Goal: Feedback & Contribution: Submit feedback/report problem

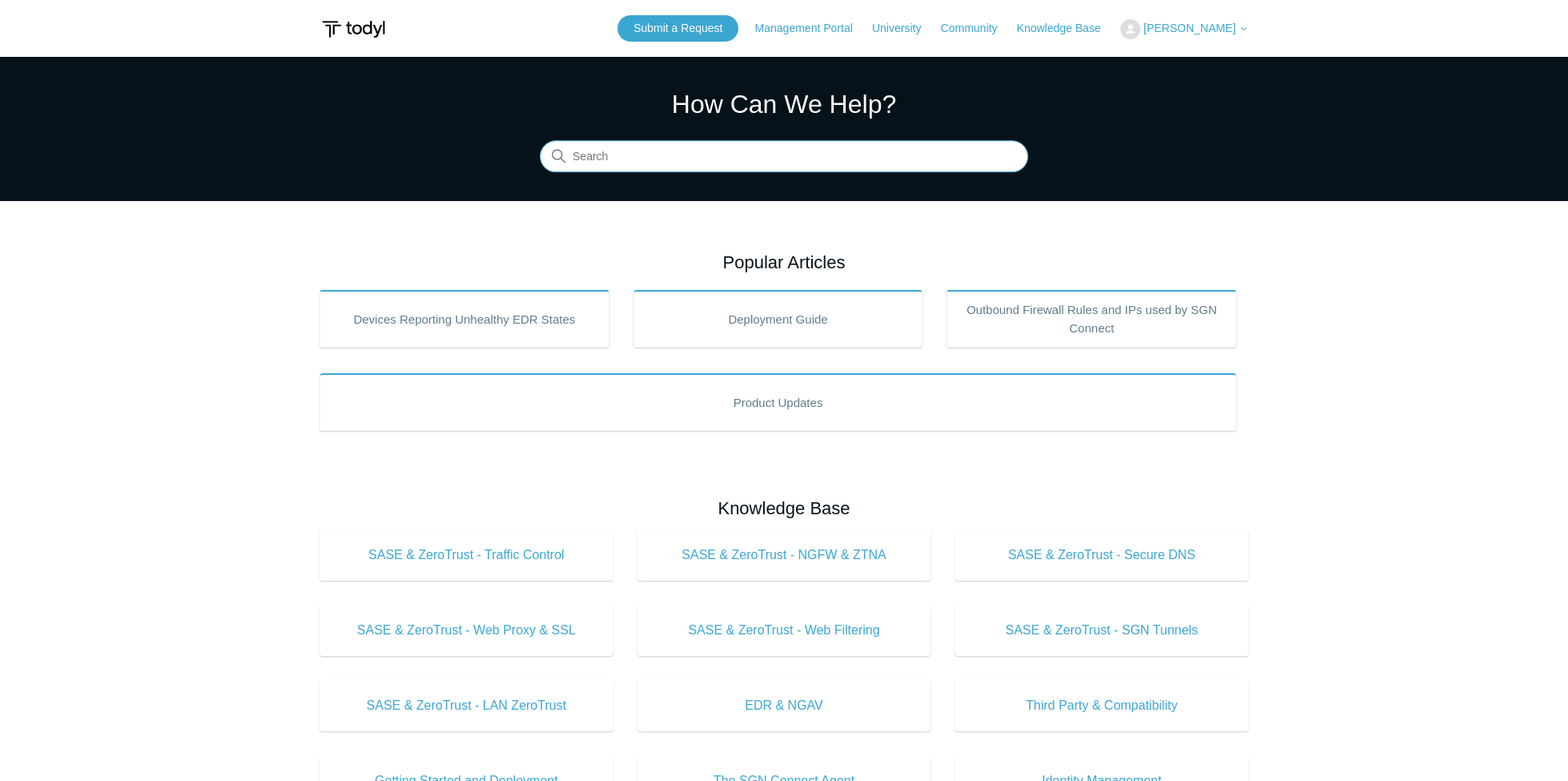
click at [704, 160] on input "Search" at bounding box center [784, 157] width 489 height 32
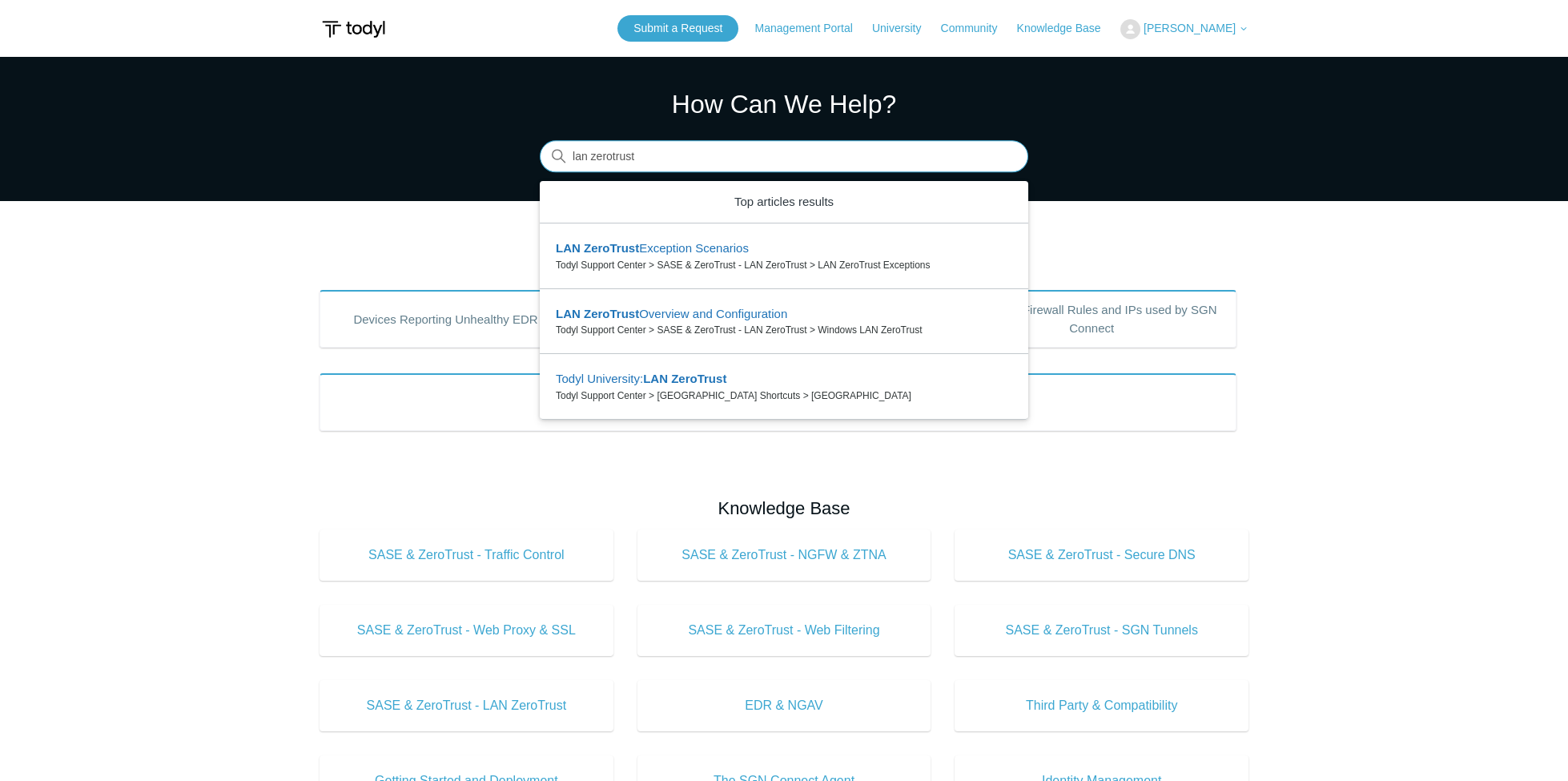
type input "lan zerotrust"
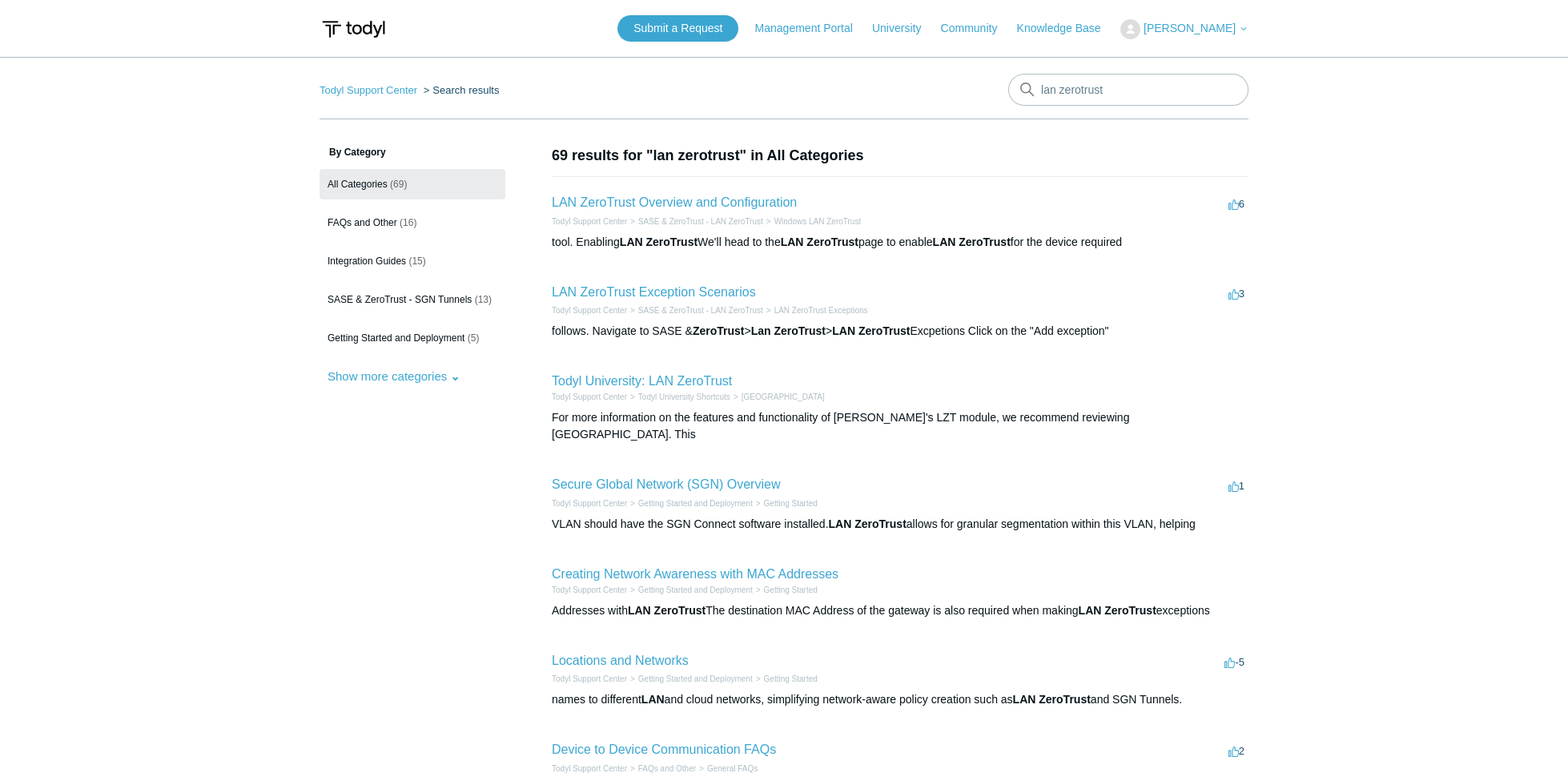
click at [779, 241] on div "tool. Enabling LAN ZeroTrust We'll head to the LAN ZeroTrust page to enable LAN…" at bounding box center [899, 242] width 697 height 17
click at [700, 27] on link "Submit a Request" at bounding box center [677, 28] width 121 height 26
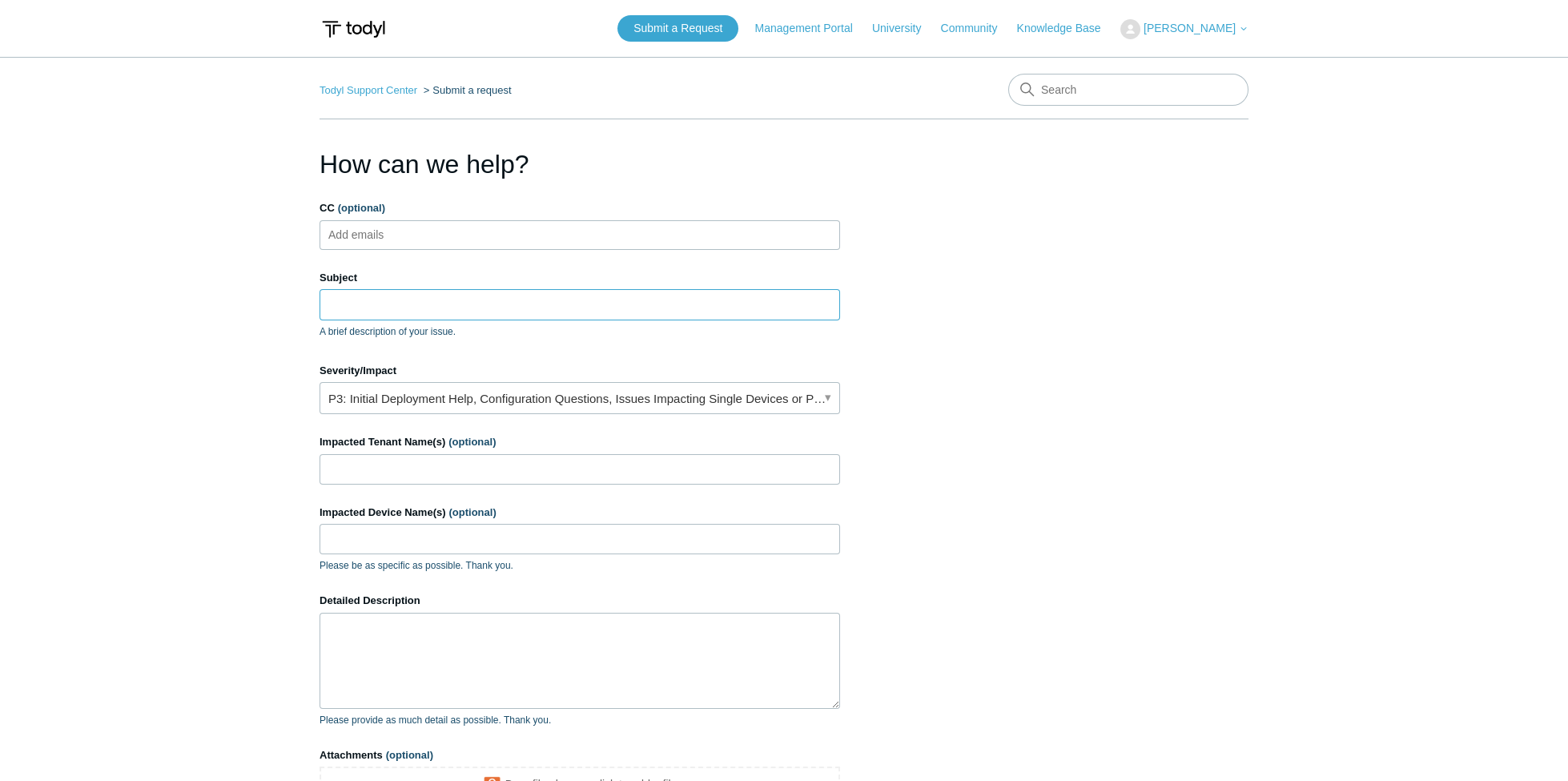
click at [420, 306] on input "Subject" at bounding box center [580, 304] width 521 height 31
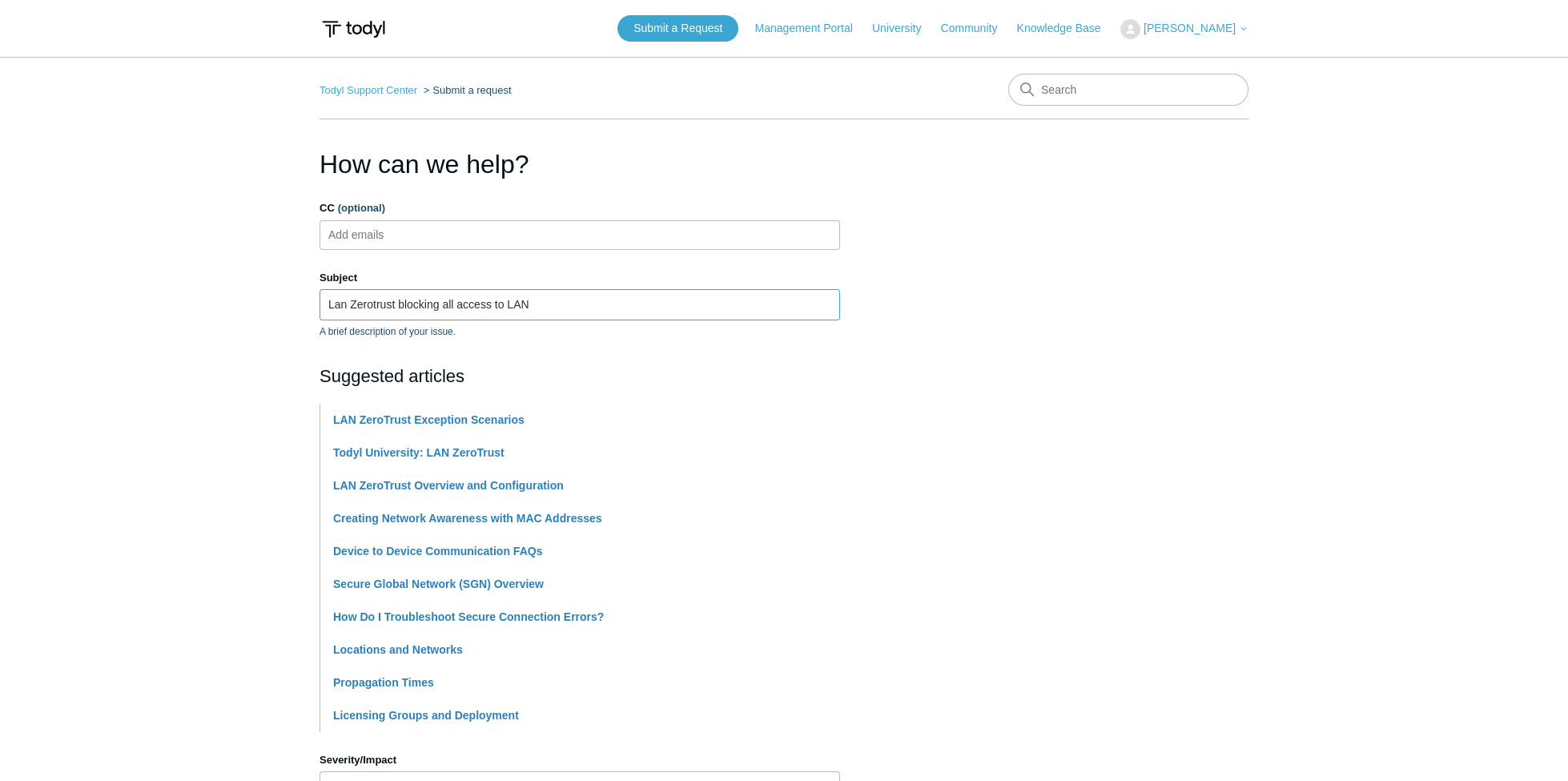
type input "Lan Zerotrust blocking all access to LAN"
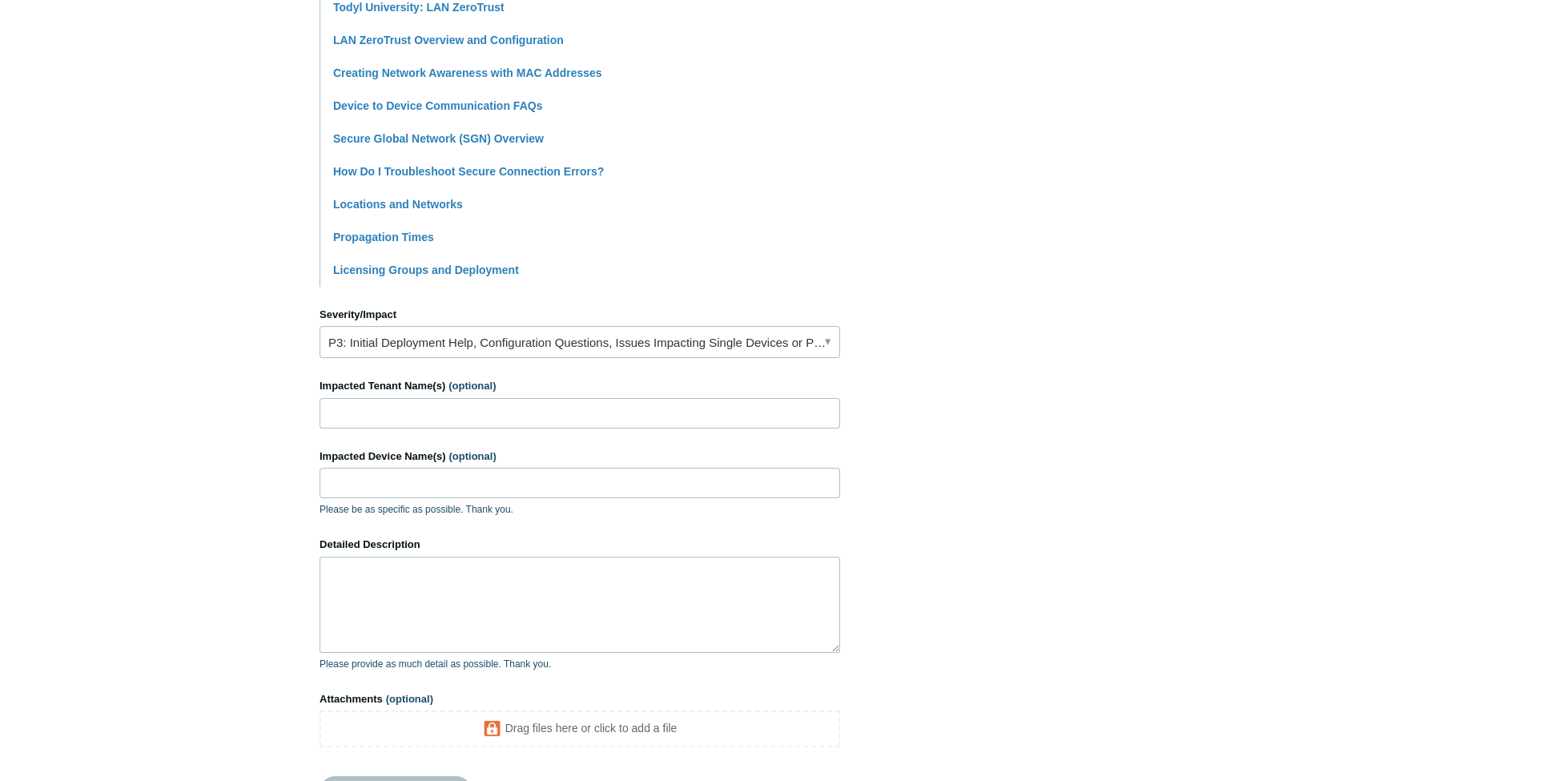
scroll to position [449, 0]
click at [582, 340] on link "P3: Initial Deployment Help, Configuration Questions, Issues Impacting Single D…" at bounding box center [580, 338] width 521 height 32
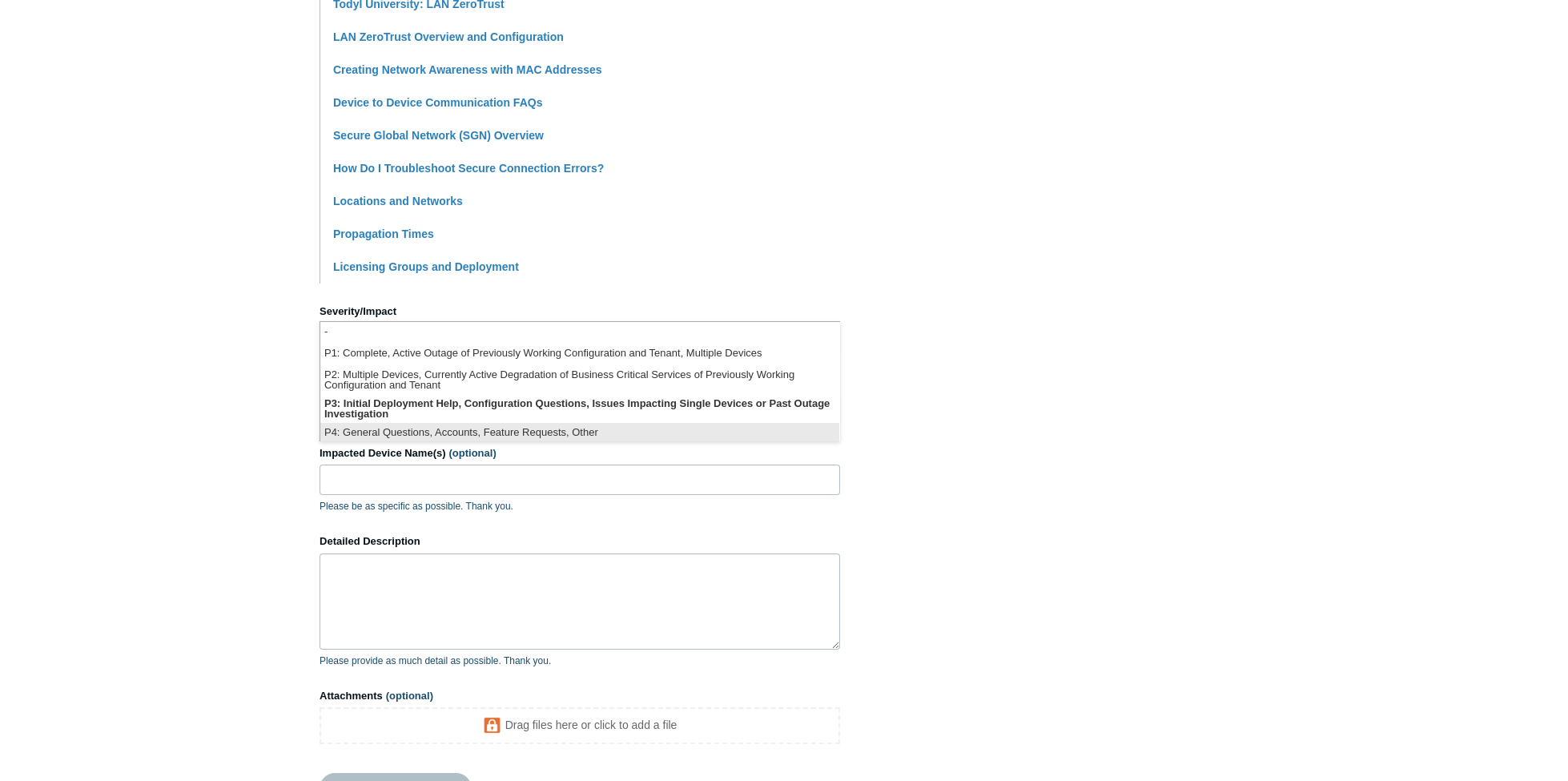
scroll to position [3, 0]
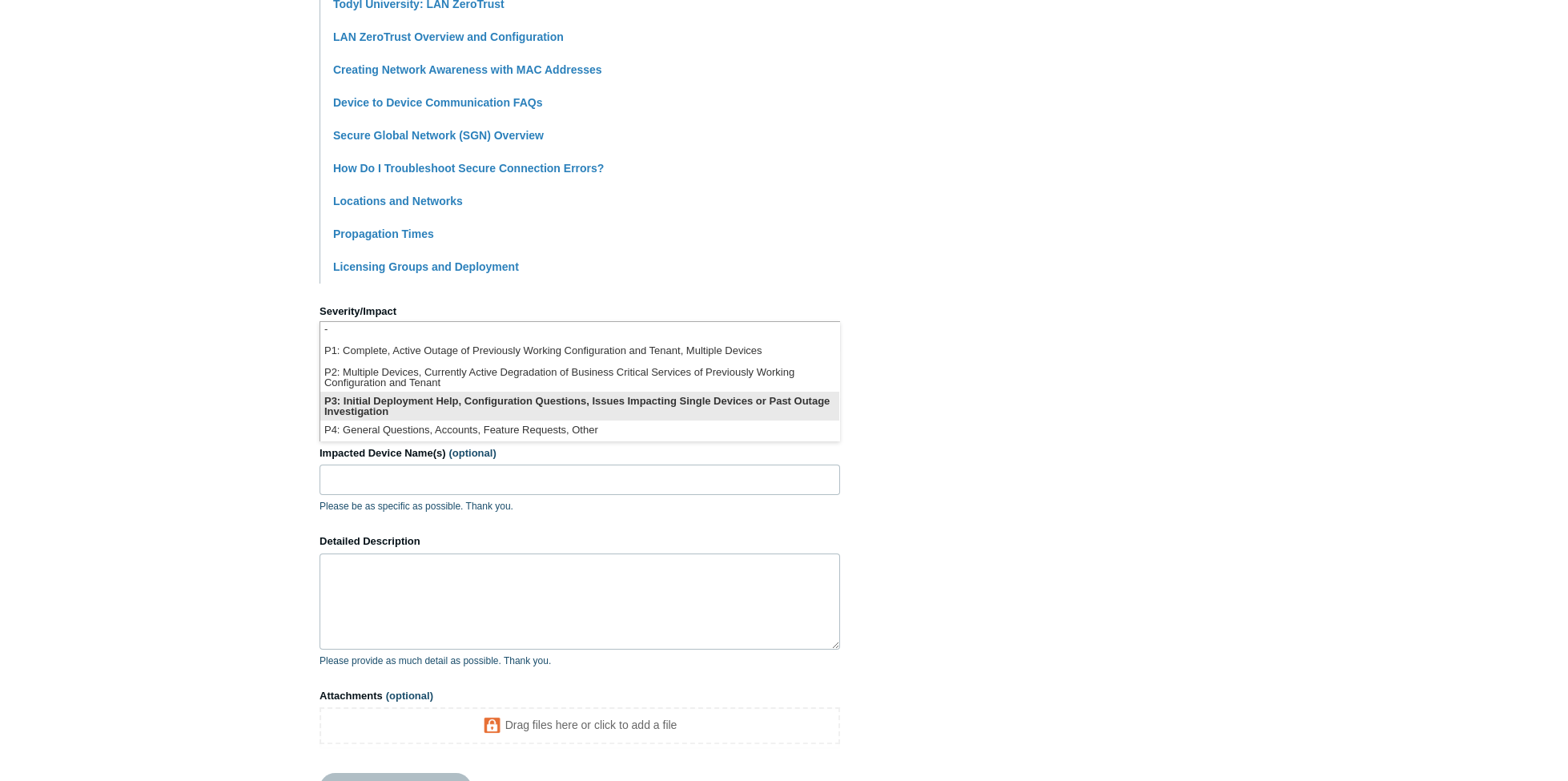
click at [590, 408] on li "P3: Initial Deployment Help, Configuration Questions, Issues Impacting Single D…" at bounding box center [580, 406] width 519 height 29
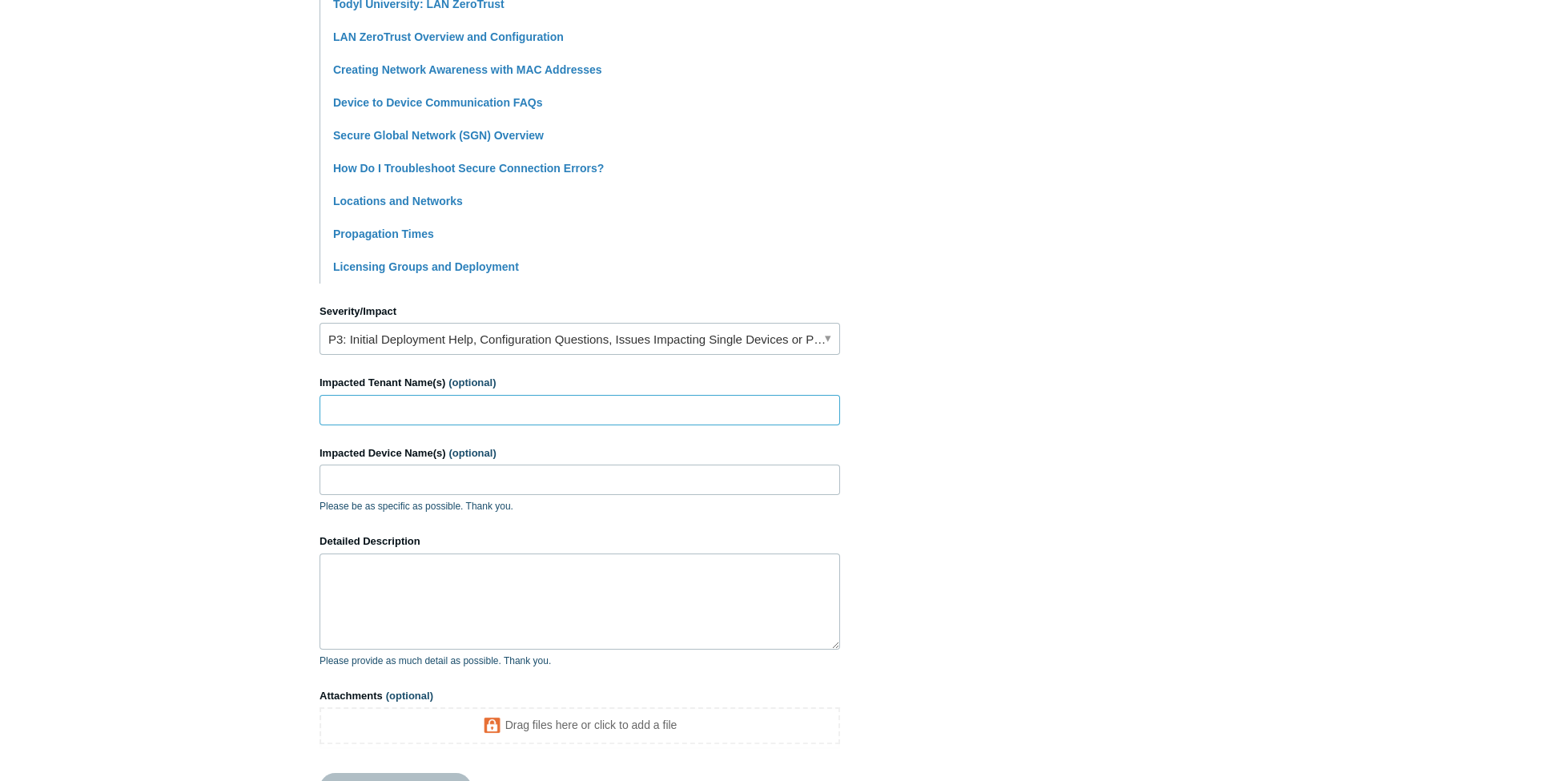
click at [523, 411] on input "Impacted Tenant Name(s) (optional)" at bounding box center [580, 410] width 521 height 31
click at [438, 409] on input "Impacted Tenant Name(s) (optional)" at bounding box center [580, 410] width 521 height 31
type input "Run Networks-Internal"
click at [501, 476] on input "brandonoffice" at bounding box center [580, 479] width 521 height 31
type input "brandonOfficeDesktop"
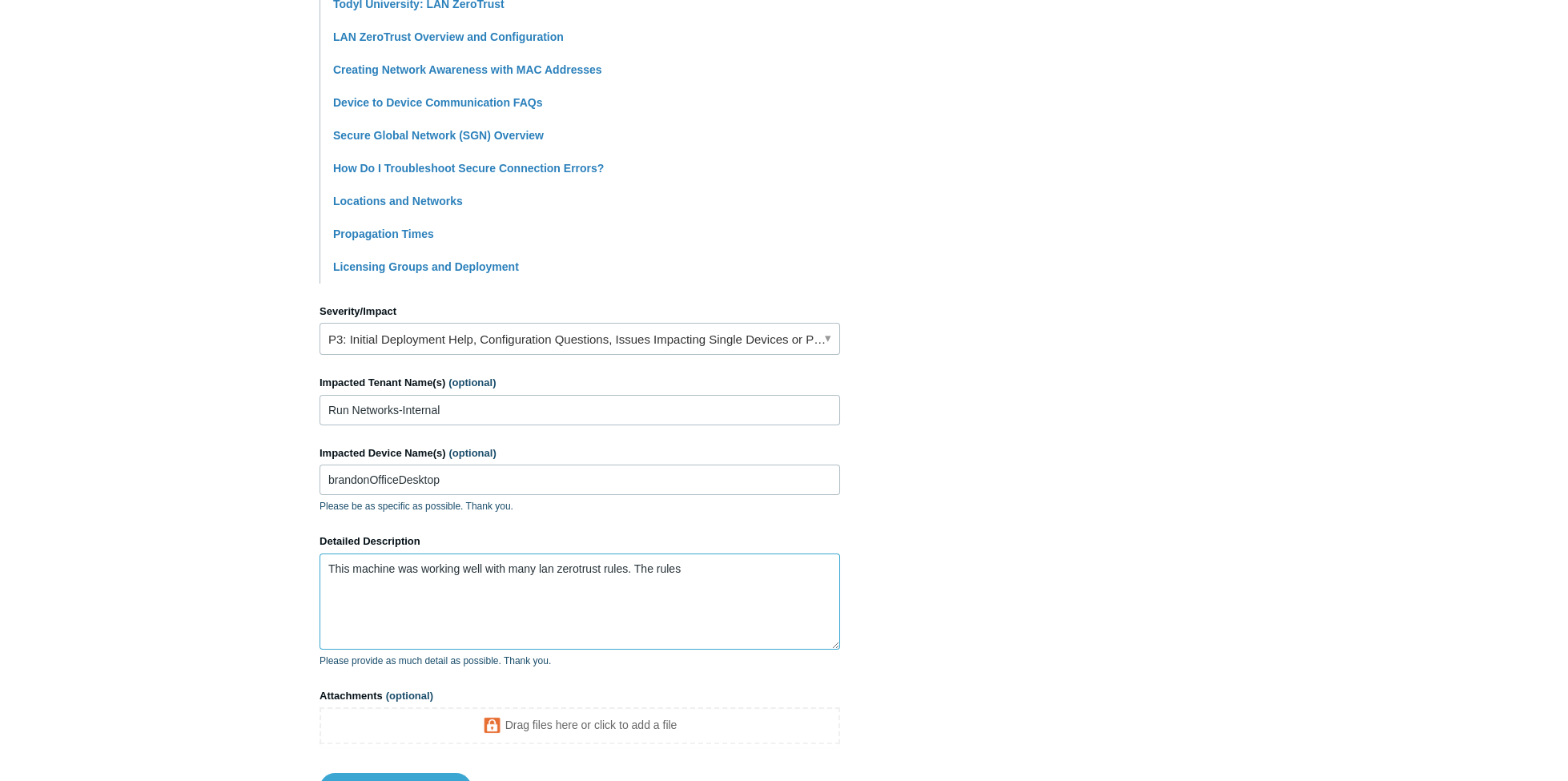
click at [708, 570] on textarea "This machine was working well with many lan zerotrust rules. The rules" at bounding box center [580, 602] width 521 height 96
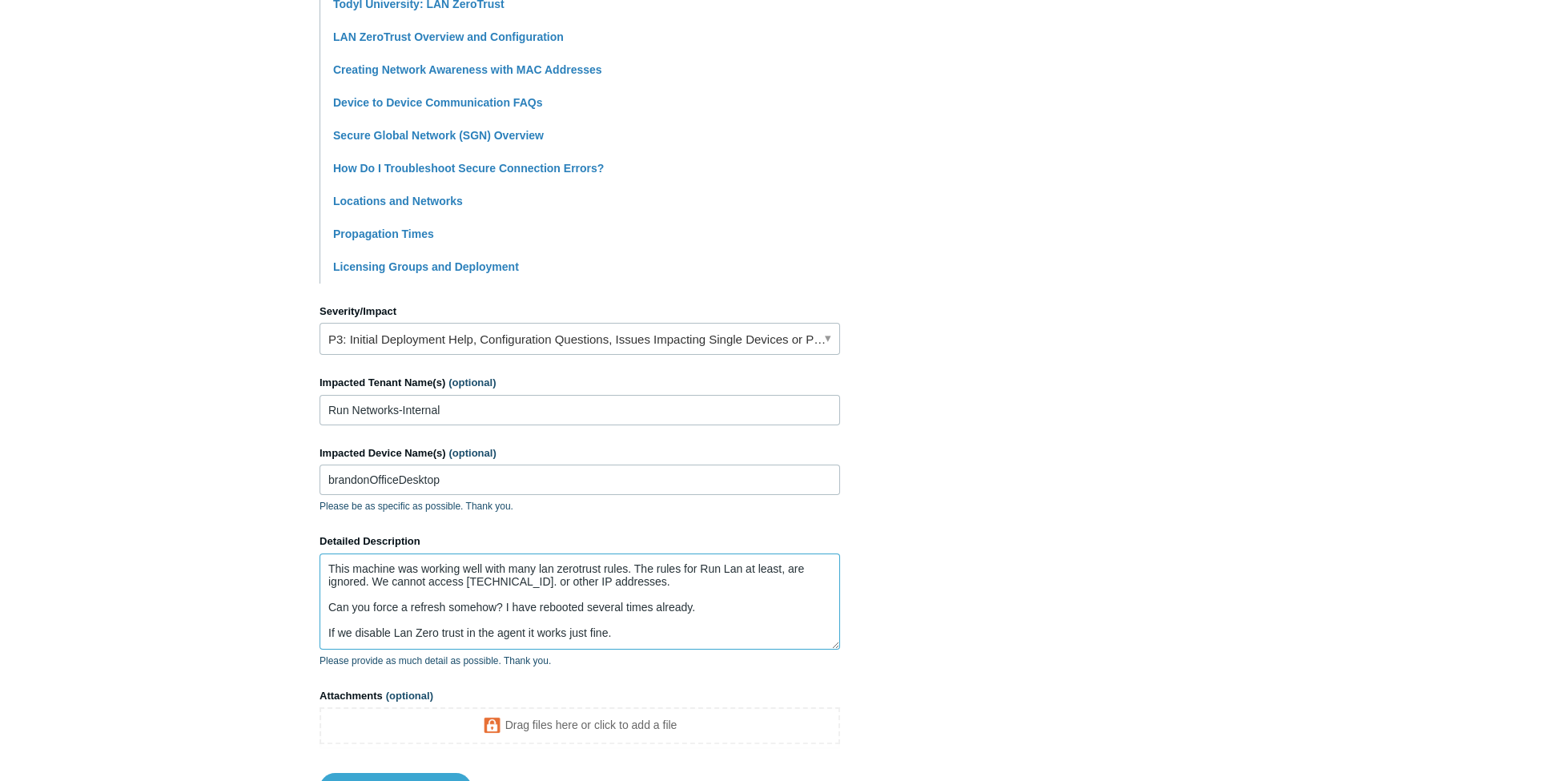
click at [443, 632] on textarea "This machine was working well with many lan zerotrust rules. The rules for Run …" at bounding box center [580, 602] width 521 height 96
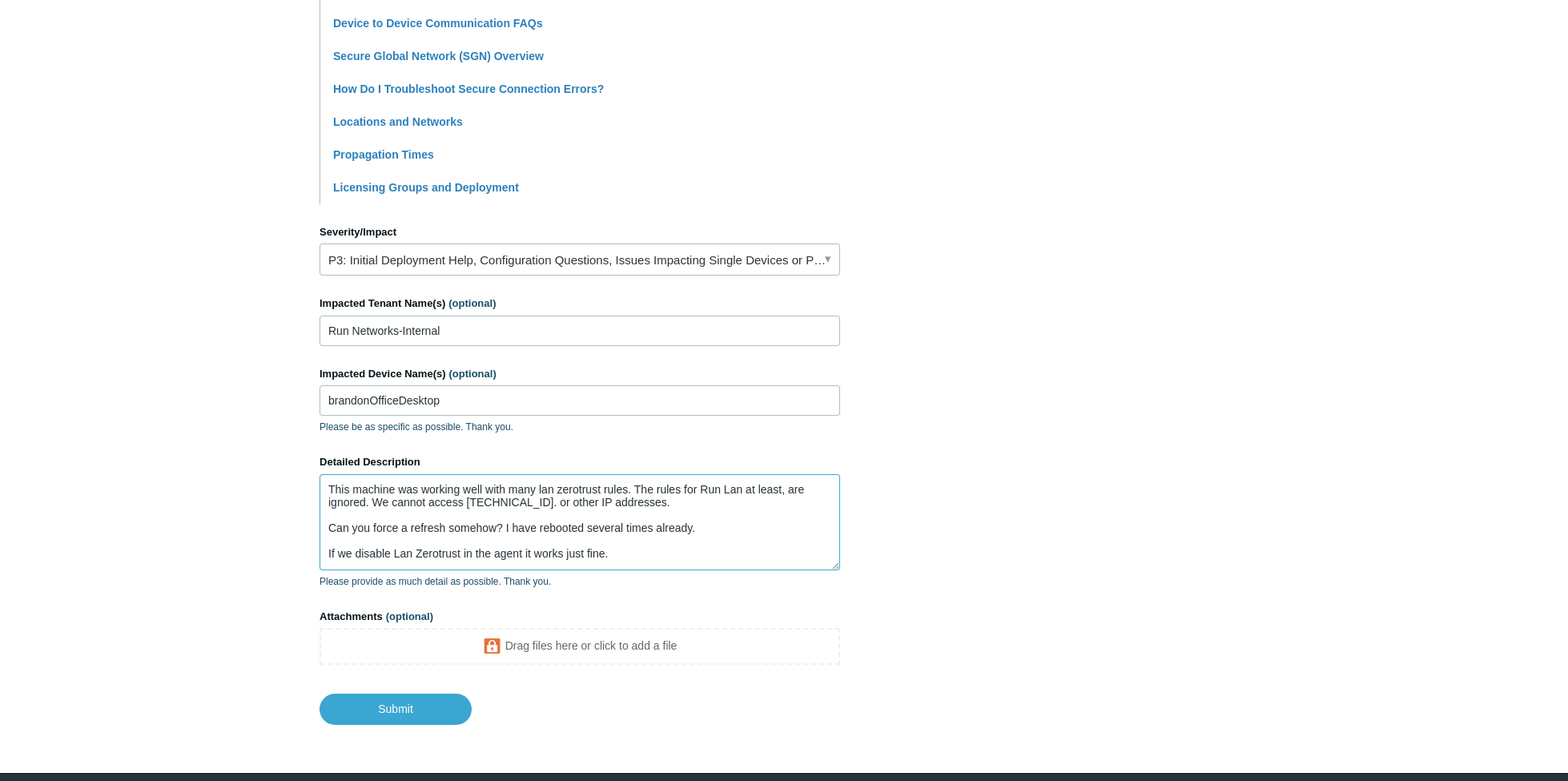
scroll to position [580, 0]
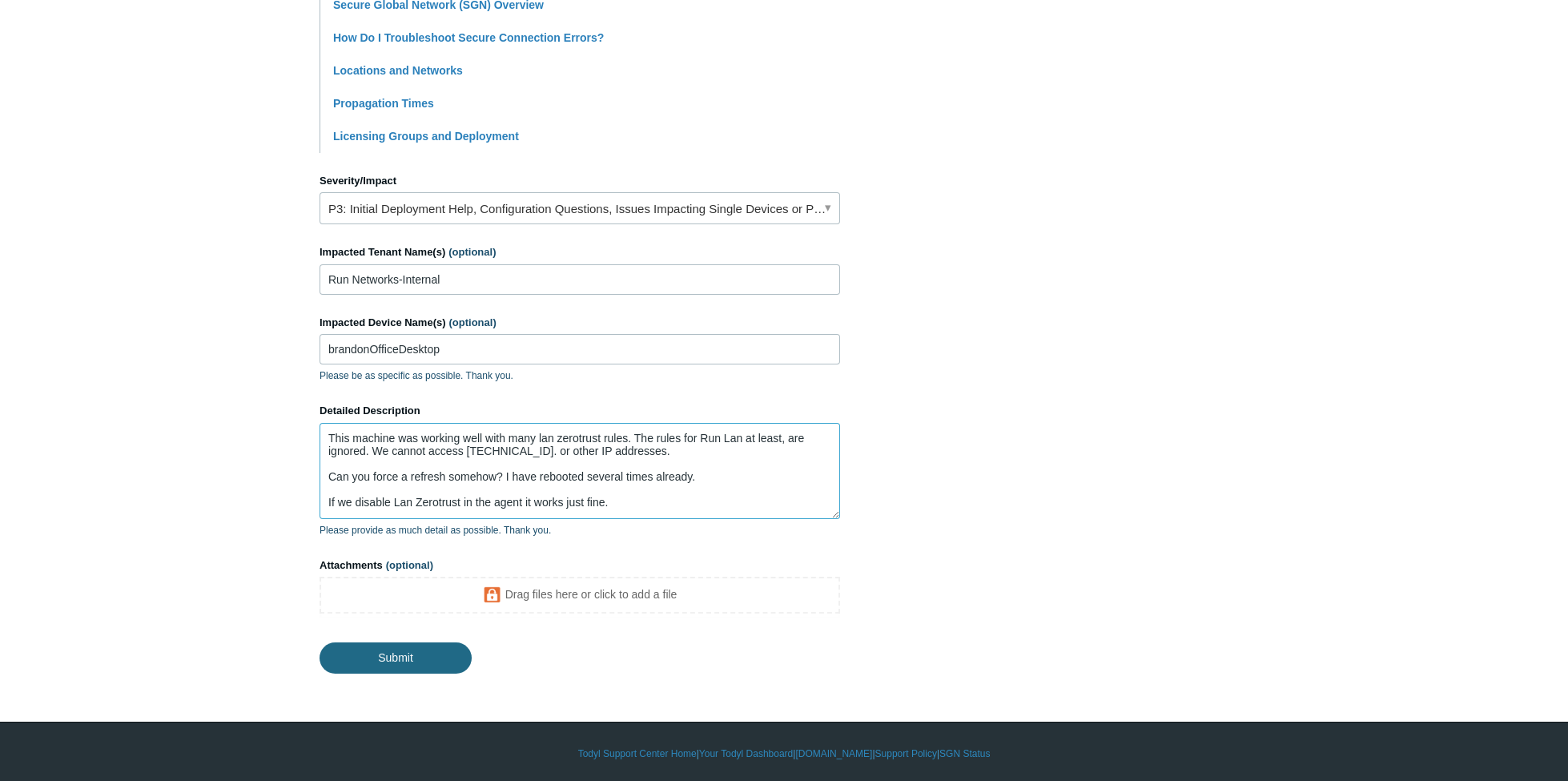
type textarea "This machine was working well with many lan zerotrust rules. The rules for Run …"
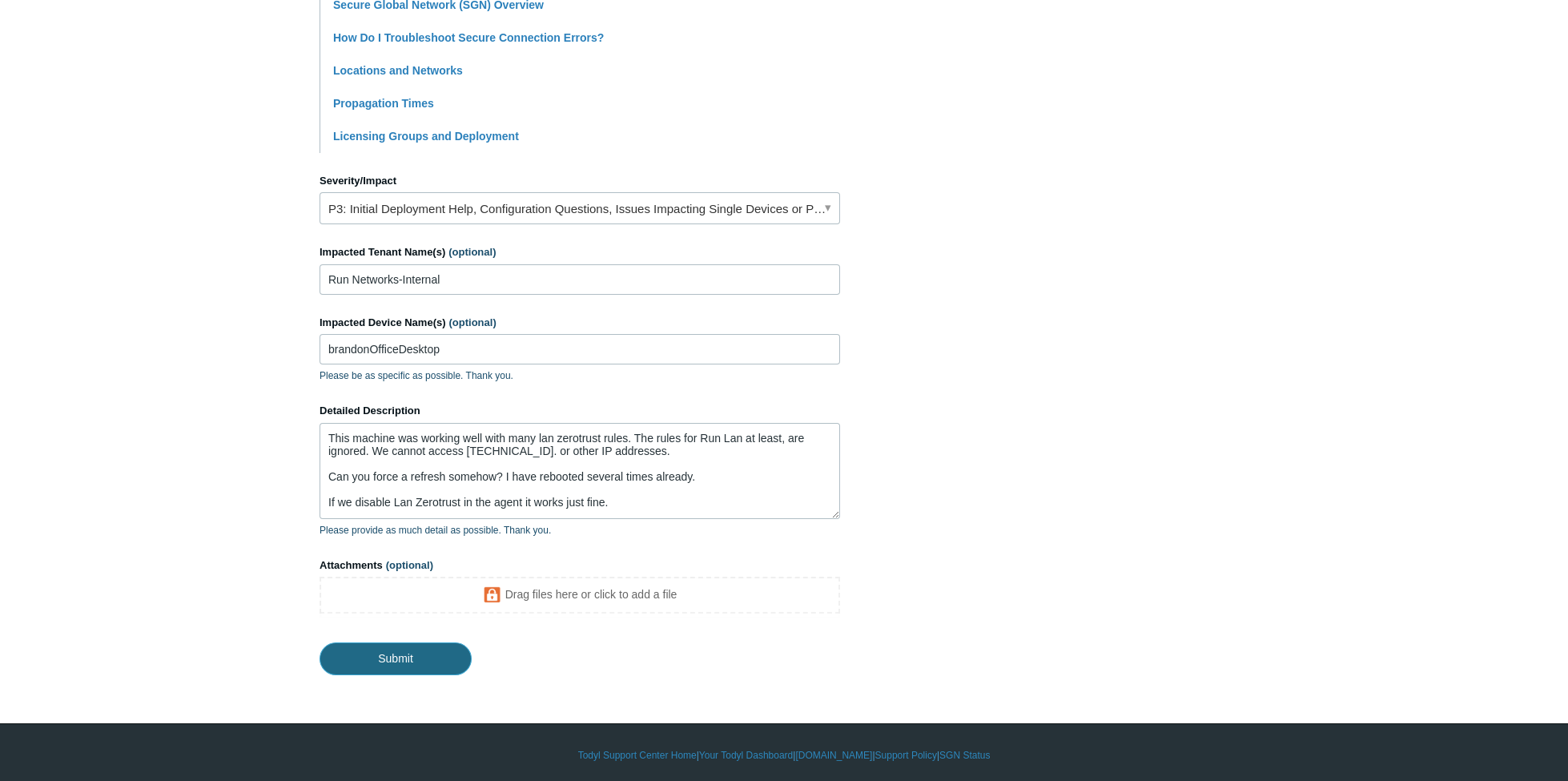
click at [434, 659] on input "Submit" at bounding box center [396, 659] width 152 height 32
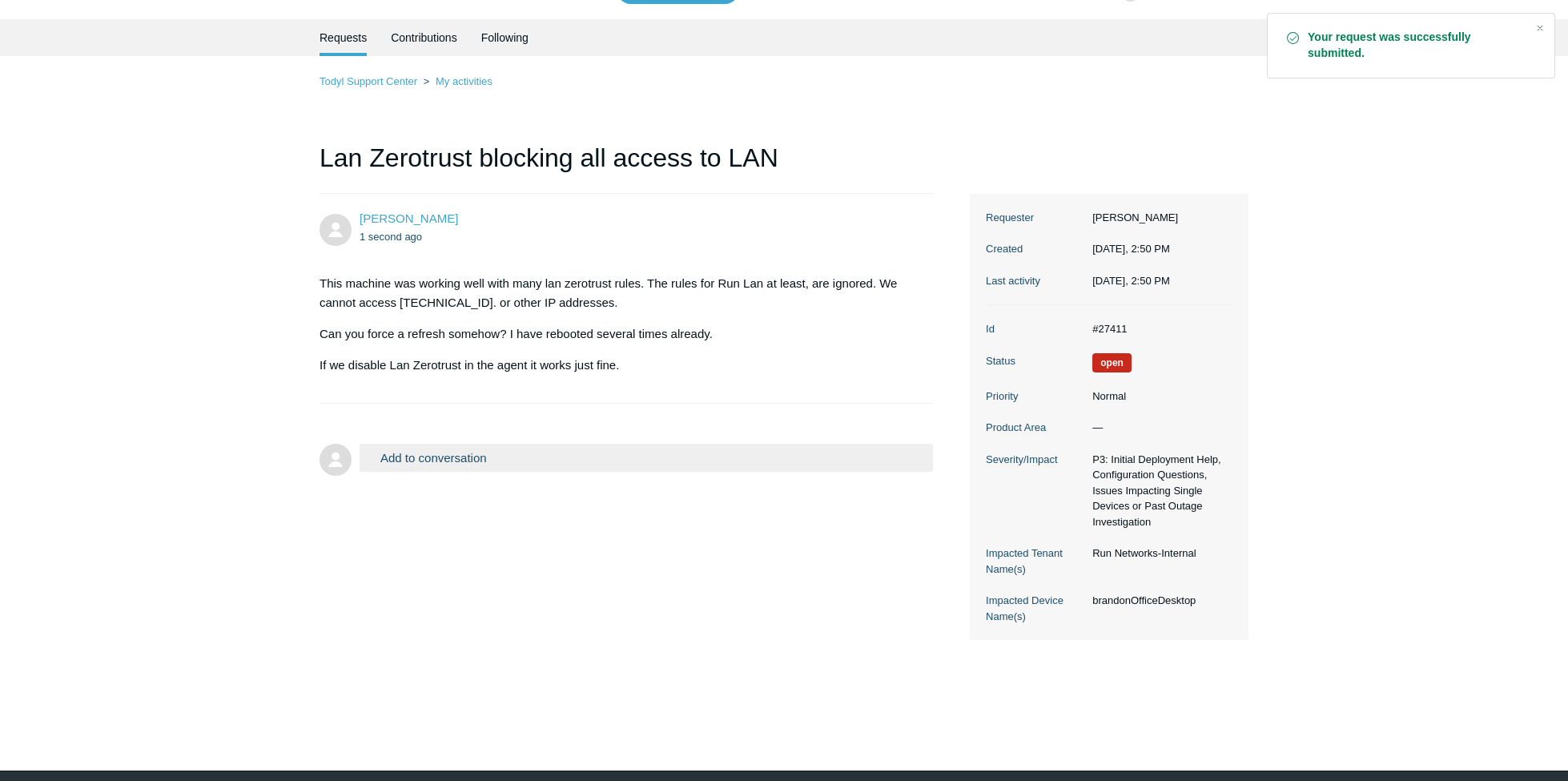
scroll to position [64, 0]
